Goal: Task Accomplishment & Management: Manage account settings

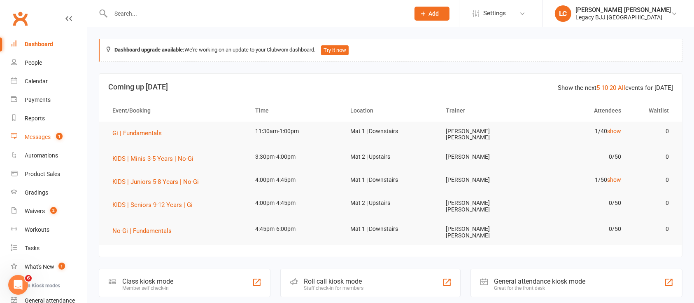
click at [55, 135] on count-badge "1" at bounding box center [57, 136] width 11 height 7
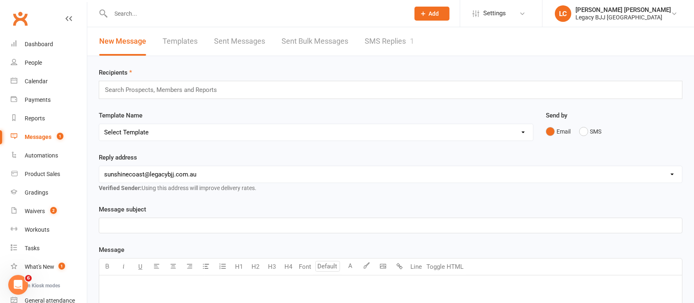
click at [400, 46] on link "SMS Replies 1" at bounding box center [389, 41] width 49 height 28
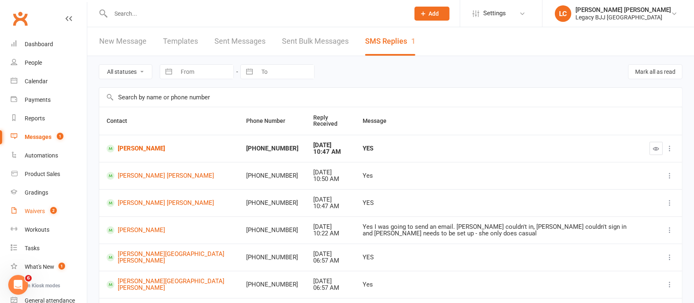
click at [39, 212] on div "Waivers" at bounding box center [35, 210] width 20 height 7
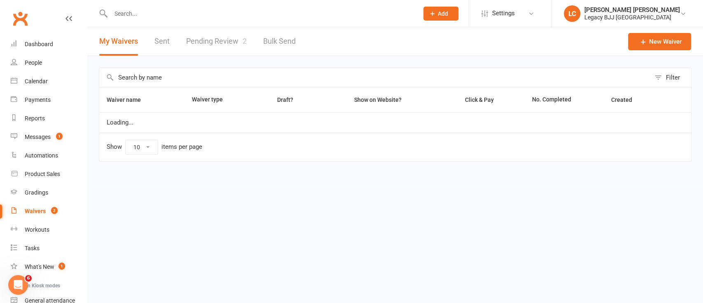
select select "100"
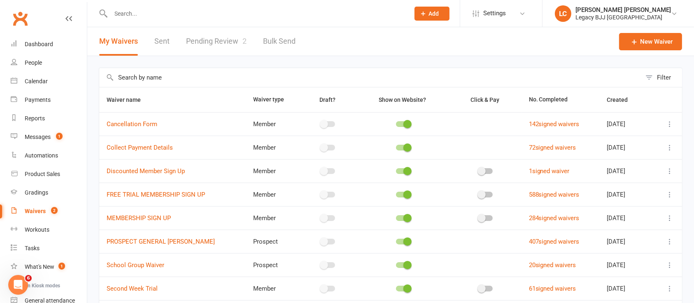
click at [201, 41] on link "Pending Review 2" at bounding box center [216, 41] width 61 height 28
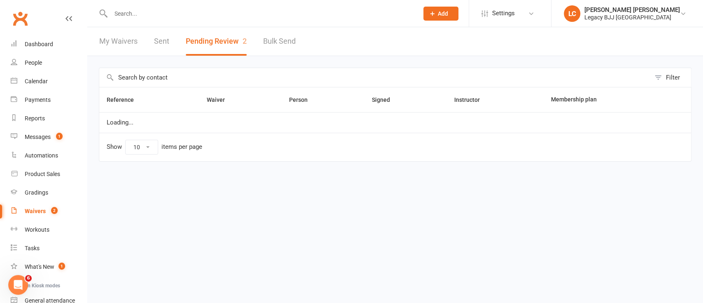
select select "100"
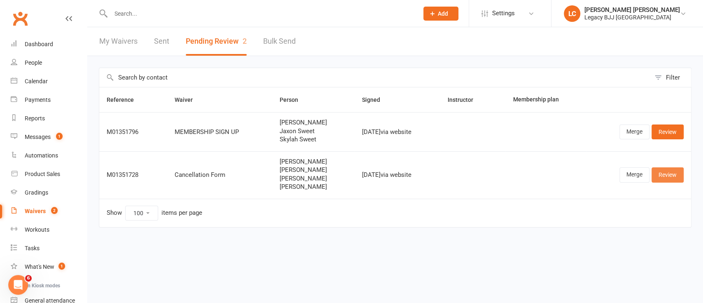
click at [670, 173] on link "Review" at bounding box center [667, 174] width 32 height 15
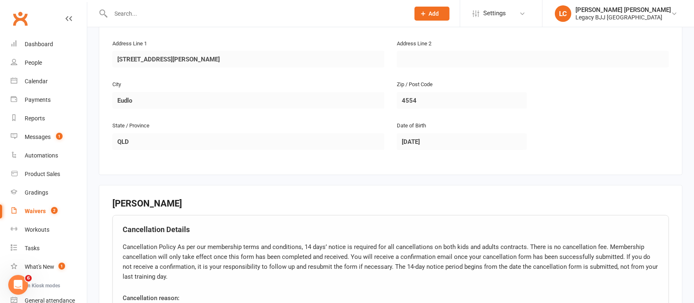
scroll to position [1117, 0]
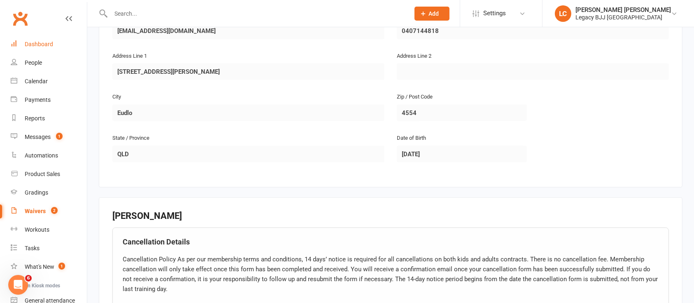
click at [36, 46] on div "Dashboard" at bounding box center [39, 44] width 28 height 7
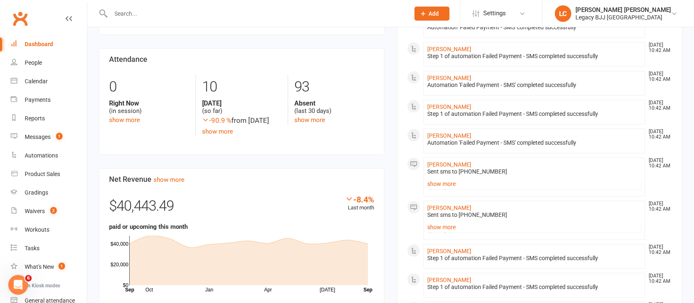
scroll to position [406, 0]
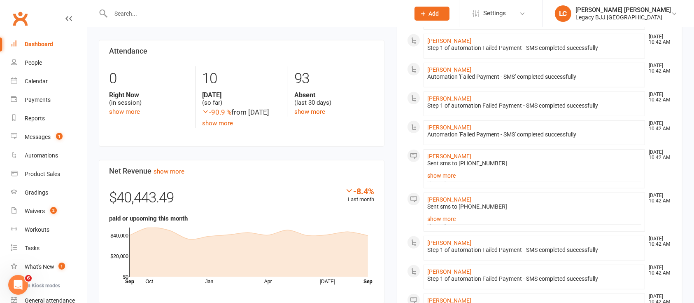
click at [47, 48] on link "Dashboard" at bounding box center [49, 44] width 76 height 19
click at [45, 139] on div "Messages" at bounding box center [38, 136] width 26 height 7
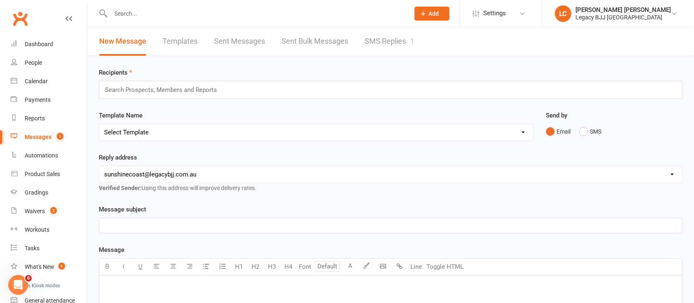
click at [318, 33] on link "Sent Bulk Messages" at bounding box center [315, 41] width 67 height 28
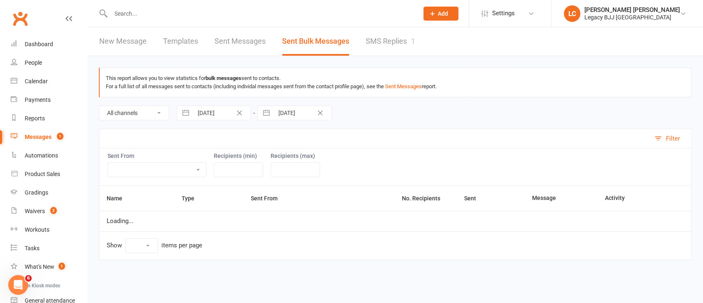
select select "100"
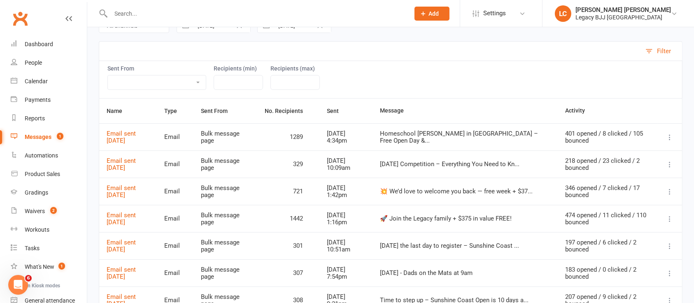
scroll to position [88, 0]
click at [144, 126] on td "Email sent [DATE]" at bounding box center [128, 135] width 58 height 27
click at [136, 129] on link "Email sent [DATE]" at bounding box center [121, 135] width 29 height 14
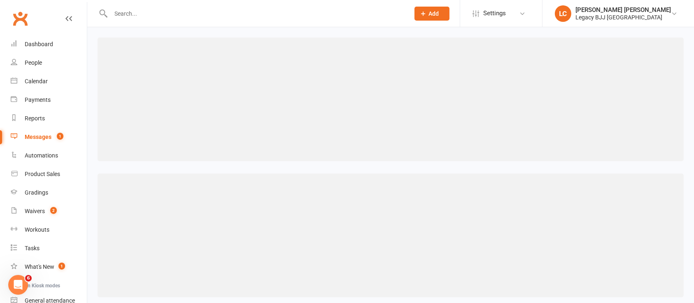
select select "100"
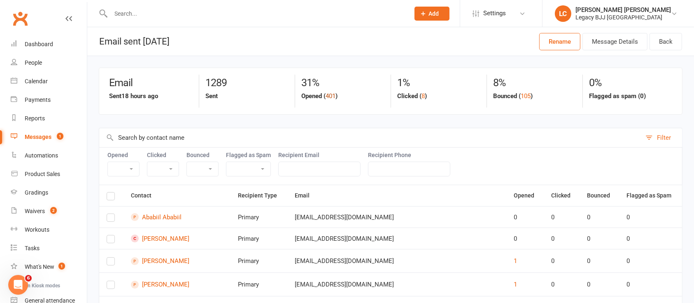
click at [332, 94] on button "401" at bounding box center [331, 96] width 10 height 10
select select "true"
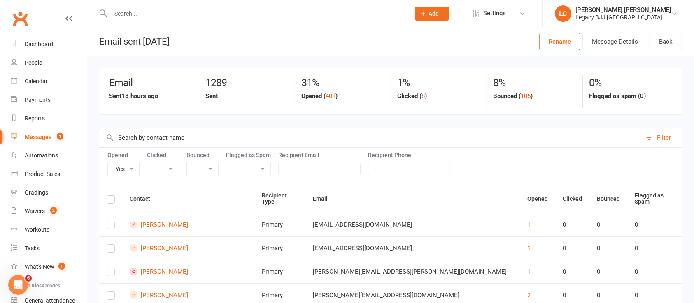
click at [424, 95] on button "8" at bounding box center [422, 96] width 3 height 10
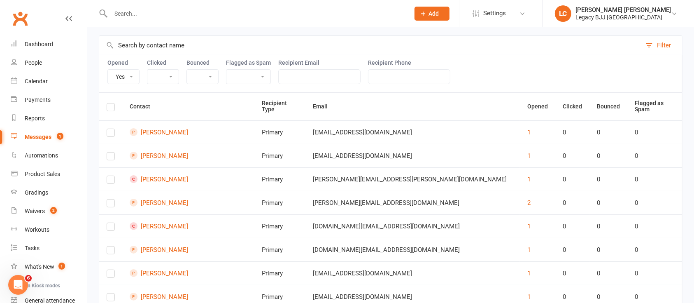
select select "true"
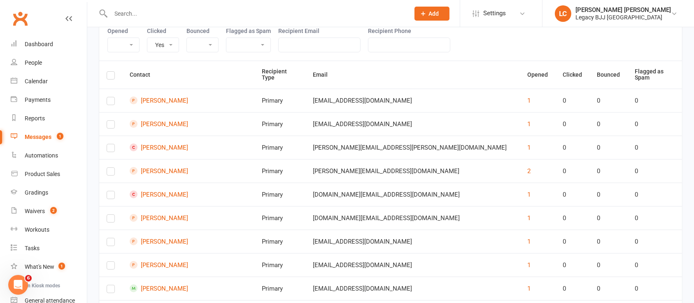
scroll to position [127, 0]
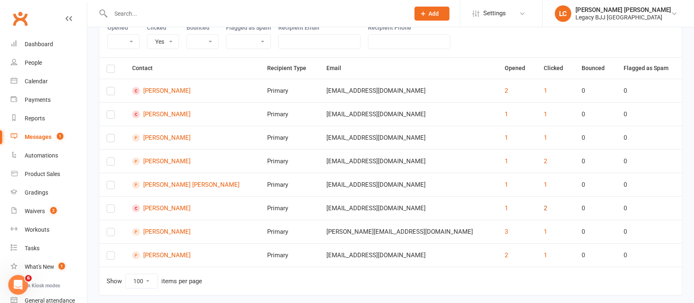
click at [544, 206] on button "2" at bounding box center [545, 208] width 3 height 10
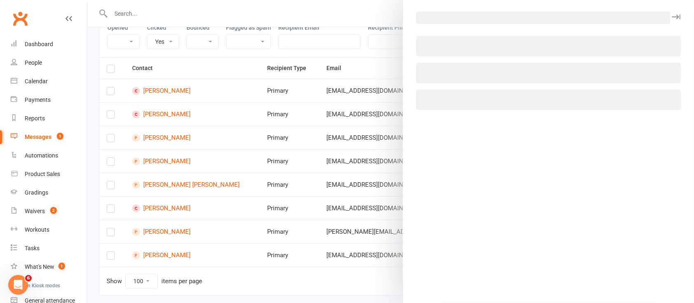
select select "email_click_event"
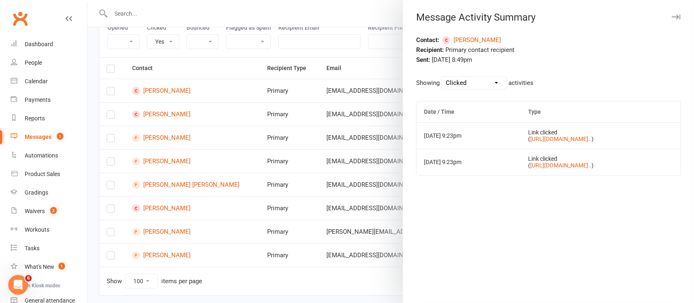
click at [672, 15] on icon "button" at bounding box center [676, 16] width 9 height 5
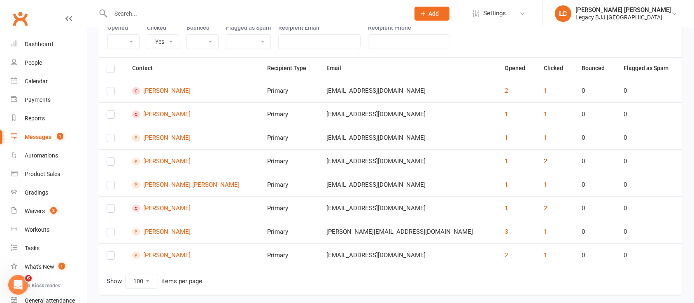
click at [544, 159] on button "2" at bounding box center [545, 161] width 3 height 10
select select "email_click_event"
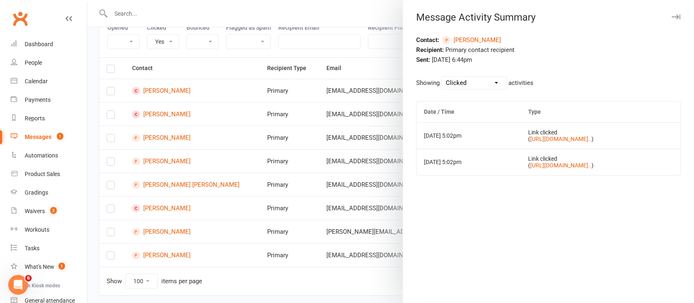
click at [672, 16] on icon "button" at bounding box center [676, 16] width 9 height 5
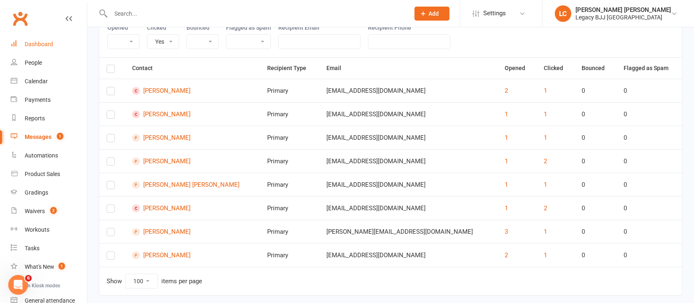
click at [44, 45] on div "Dashboard" at bounding box center [39, 44] width 28 height 7
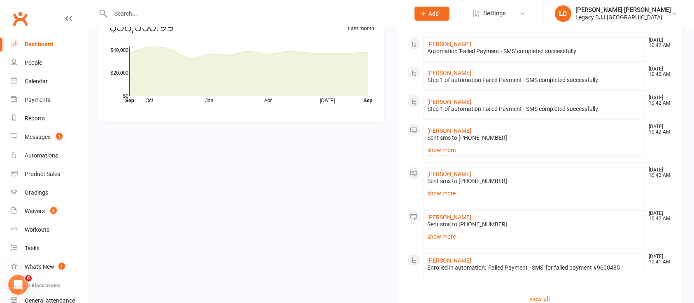
scroll to position [764, 0]
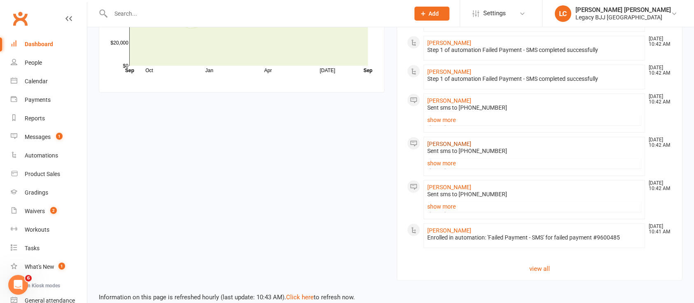
click at [454, 140] on link "[PERSON_NAME]" at bounding box center [449, 143] width 44 height 7
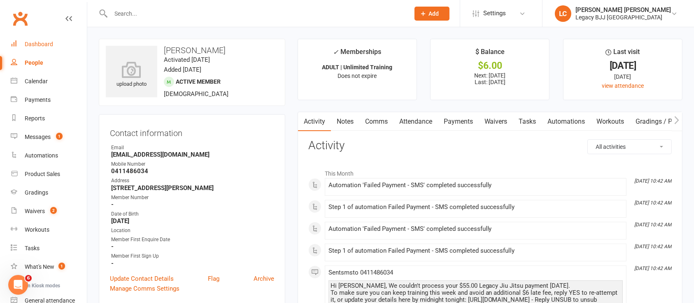
click at [46, 47] on div "Dashboard" at bounding box center [39, 44] width 28 height 7
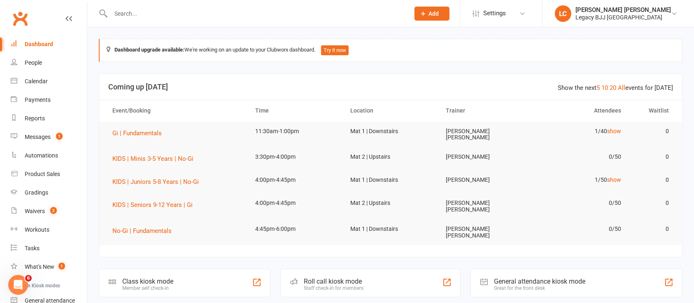
click at [44, 50] on link "Dashboard" at bounding box center [49, 44] width 76 height 19
